Goal: Communication & Community: Answer question/provide support

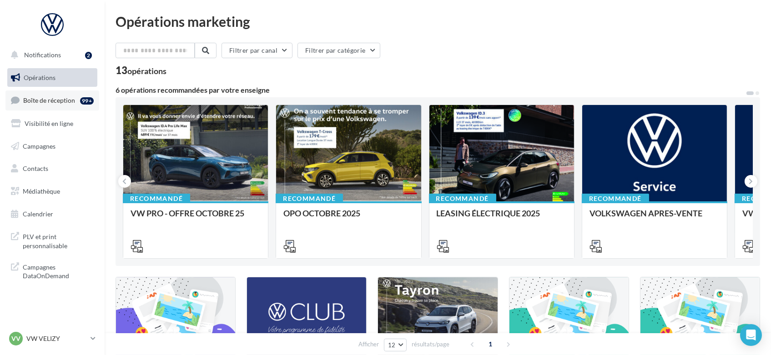
click at [29, 105] on link "Boîte de réception 99+" at bounding box center [52, 100] width 94 height 20
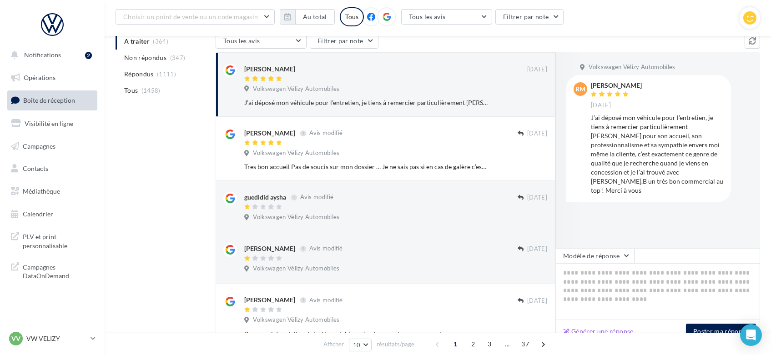
scroll to position [99, 0]
click at [633, 283] on textarea at bounding box center [657, 291] width 205 height 56
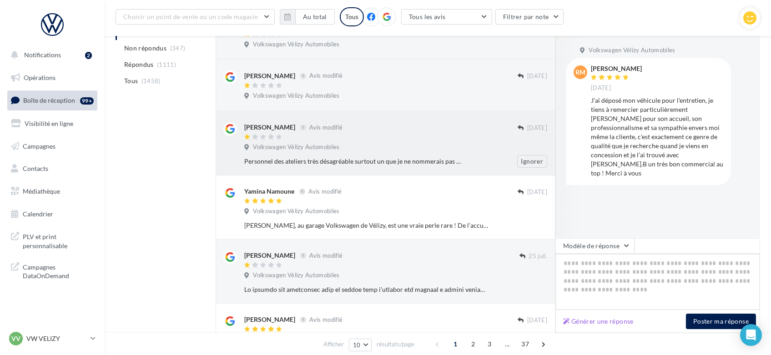
scroll to position [166, 0]
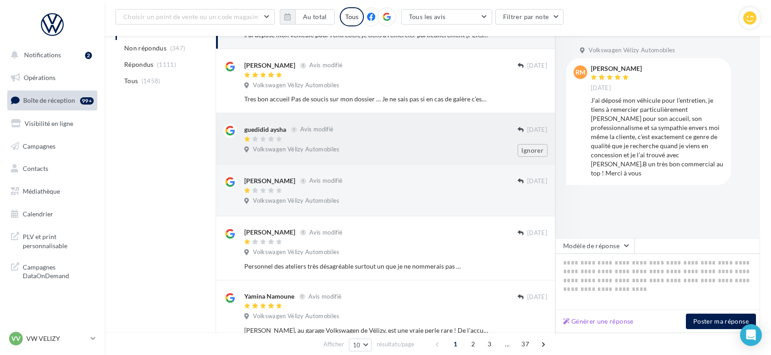
click at [407, 140] on div at bounding box center [380, 140] width 273 height 8
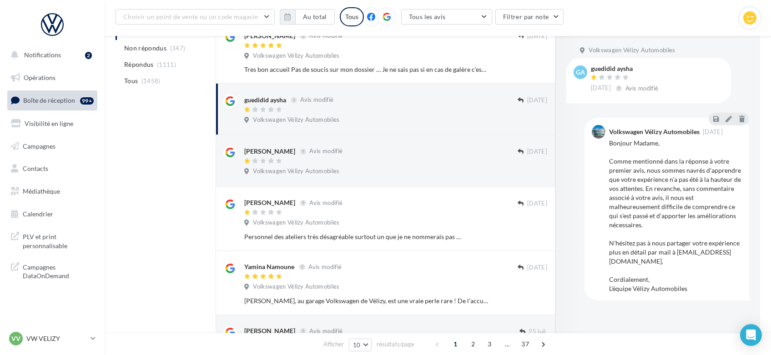
scroll to position [196, 0]
click at [394, 152] on div "[PERSON_NAME] Avis modifié" at bounding box center [380, 151] width 273 height 10
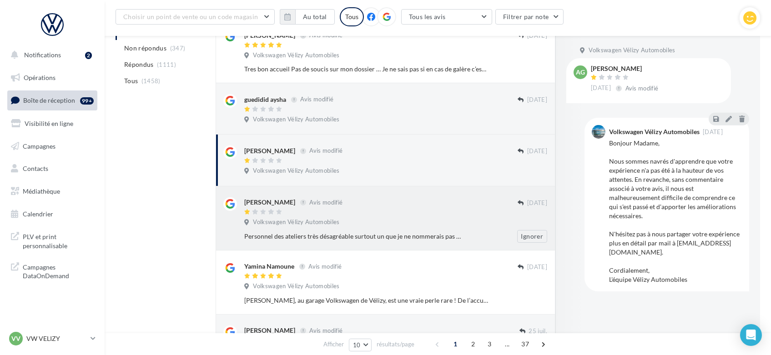
click at [437, 195] on div "[PERSON_NAME] Avis modifié [DATE] Volkswagen Vélizy Automobiles Personnel des a…" at bounding box center [385, 218] width 324 height 49
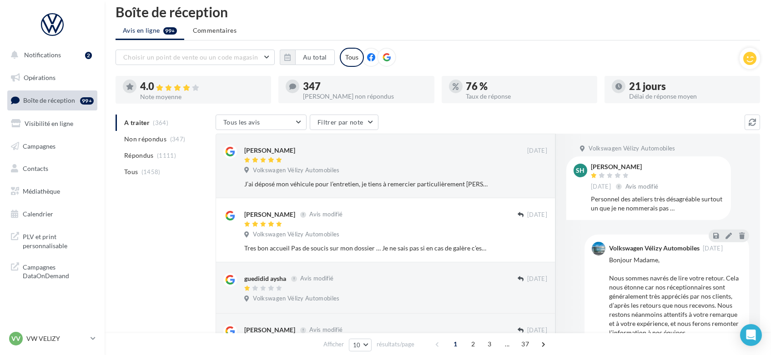
scroll to position [0, 0]
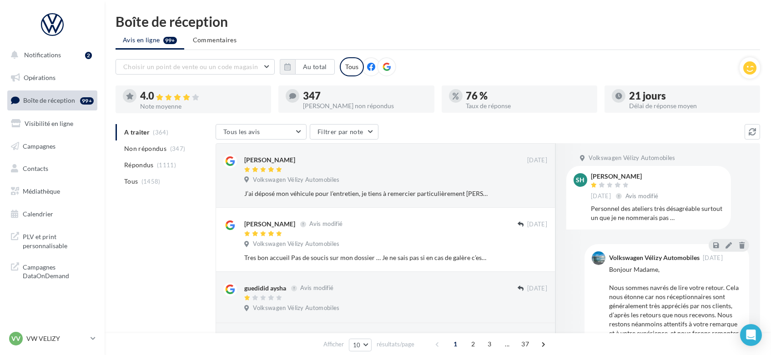
click at [151, 135] on ul "A traiter (364) Non répondus (347) Répondus (1111) Tous (1458)" at bounding box center [164, 156] width 96 height 65
click at [370, 177] on div "Volkswagen Vélizy Automobiles" at bounding box center [395, 181] width 303 height 10
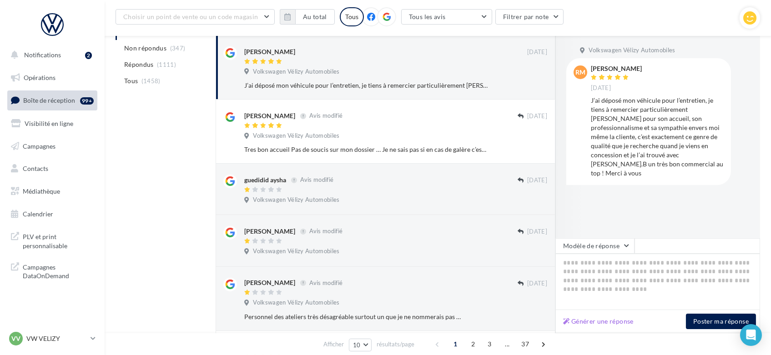
scroll to position [116, 0]
click at [54, 241] on span "PLV et print personnalisable" at bounding box center [58, 241] width 71 height 20
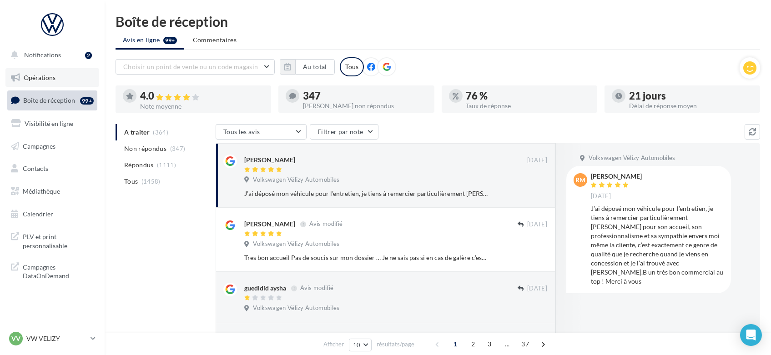
click at [45, 74] on span "Opérations" at bounding box center [40, 78] width 32 height 8
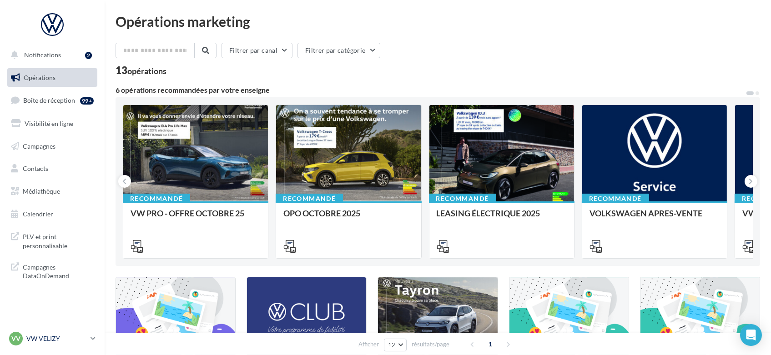
click at [91, 341] on icon at bounding box center [92, 339] width 5 height 8
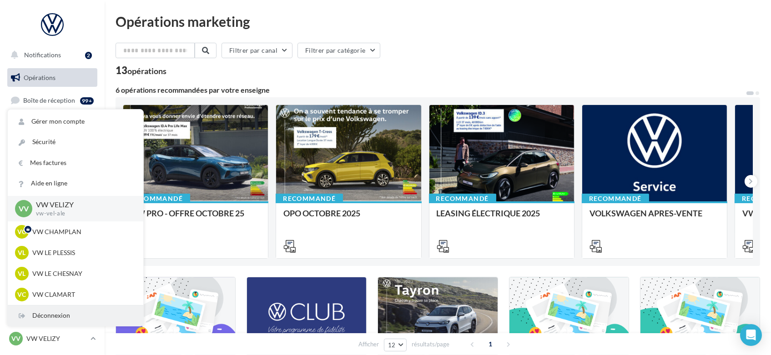
click at [78, 312] on div "Déconnexion" at bounding box center [76, 316] width 136 height 20
